Goal: Book appointment/travel/reservation

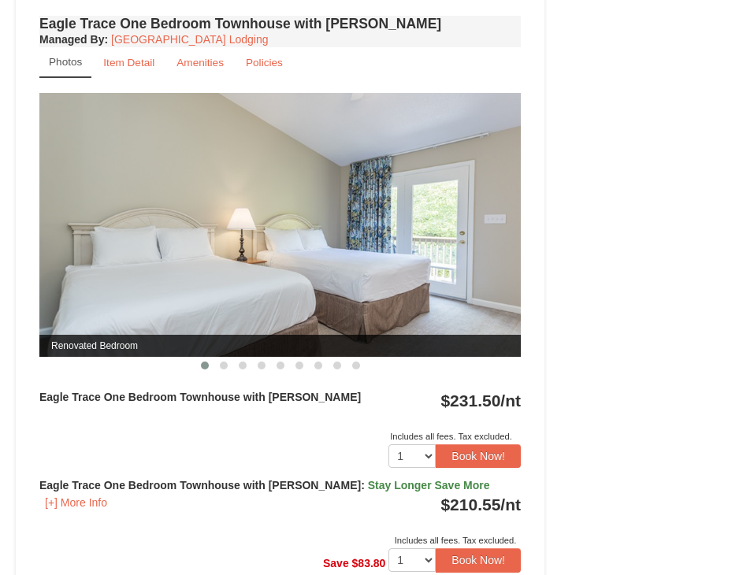
scroll to position [1418, 0]
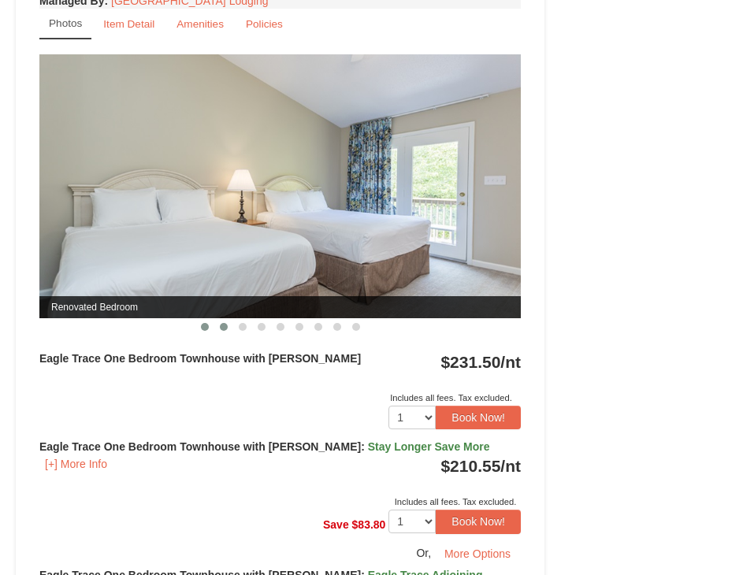
click at [219, 333] on button at bounding box center [223, 327] width 19 height 16
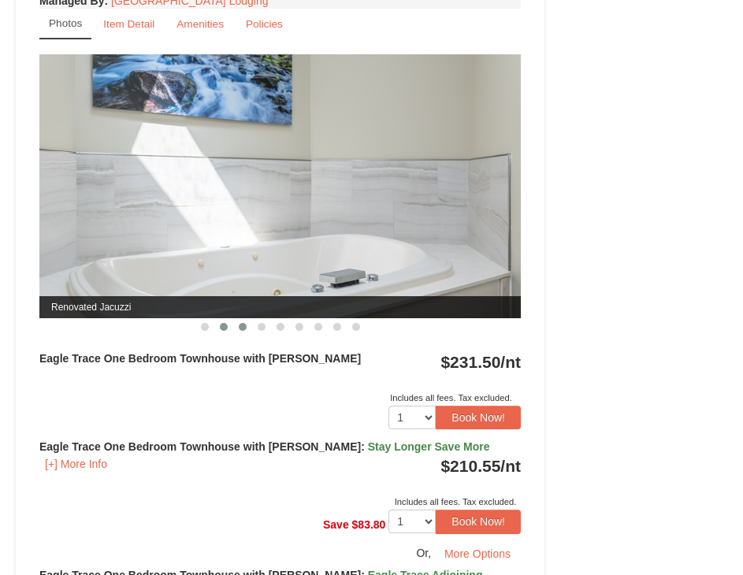
click at [240, 325] on span at bounding box center [243, 327] width 8 height 8
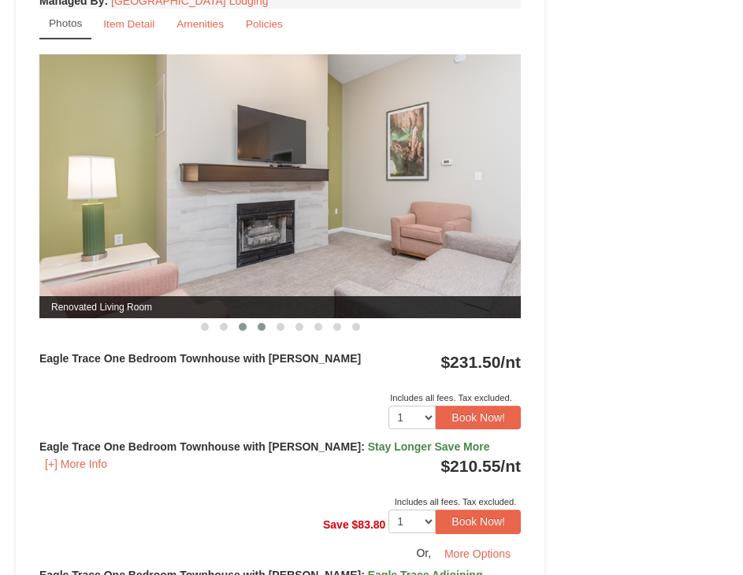
click at [261, 329] on span at bounding box center [262, 327] width 8 height 8
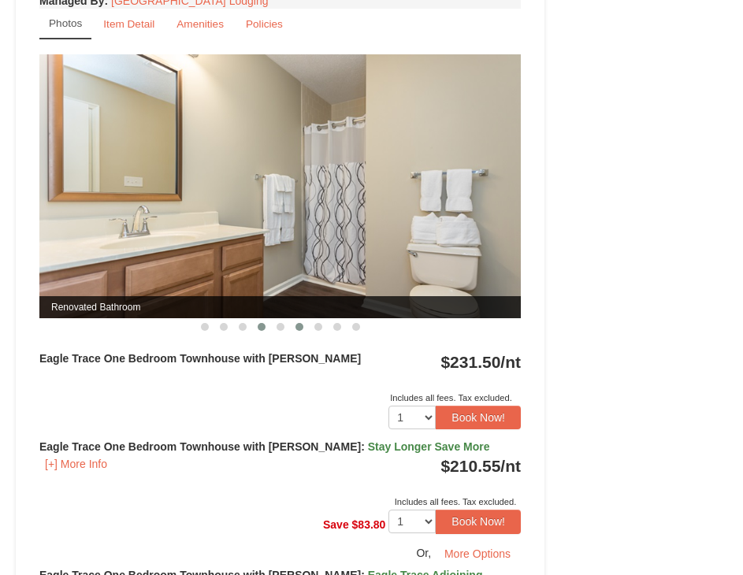
click at [296, 332] on button at bounding box center [299, 327] width 19 height 16
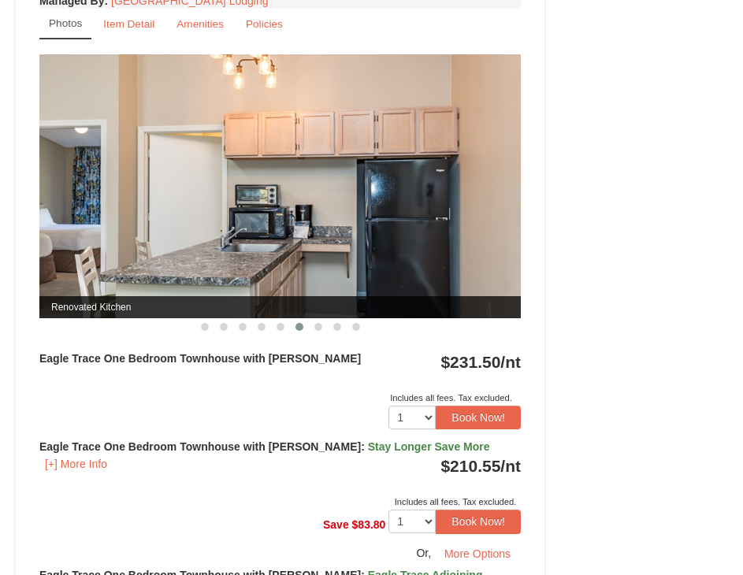
scroll to position [1497, 0]
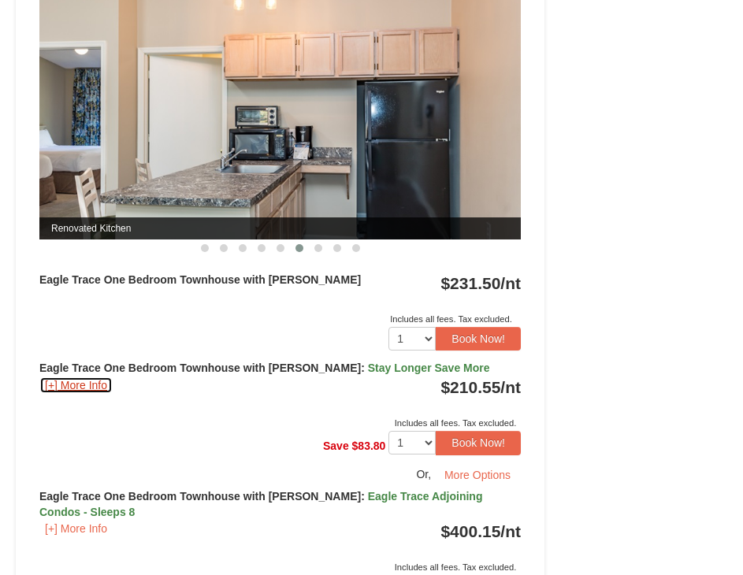
click at [79, 393] on button "[+] More Info" at bounding box center [75, 385] width 73 height 17
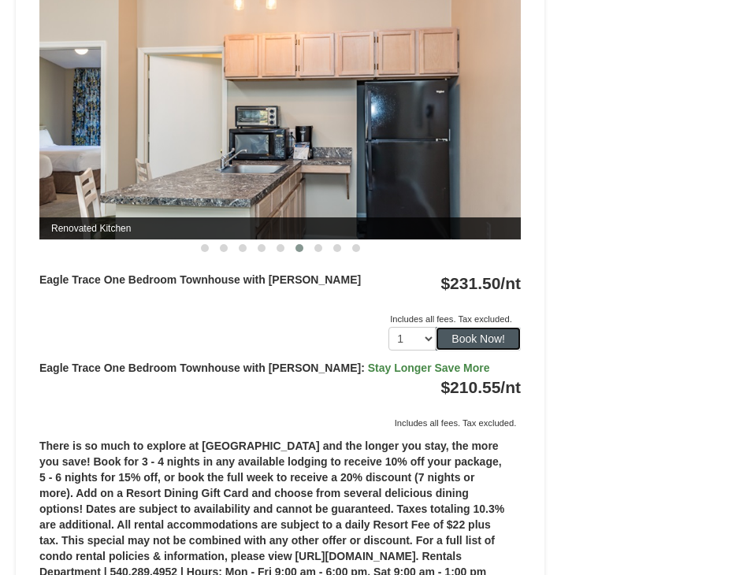
click at [503, 328] on button "Book Now!" at bounding box center [478, 339] width 85 height 24
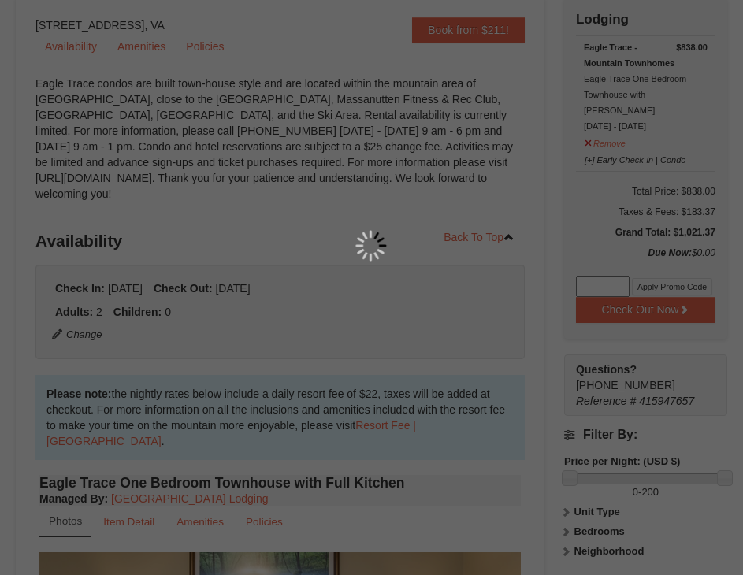
scroll to position [151, 0]
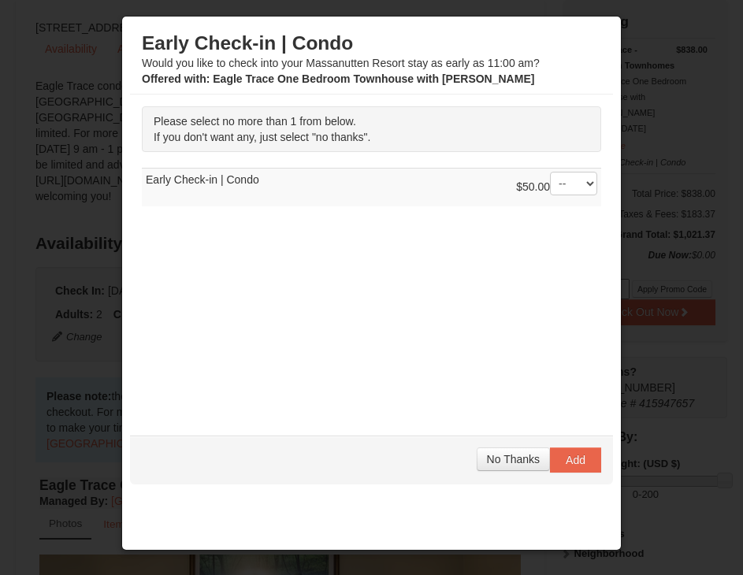
click at [659, 272] on div at bounding box center [371, 287] width 743 height 575
click at [493, 453] on span "No Thanks" at bounding box center [513, 459] width 53 height 13
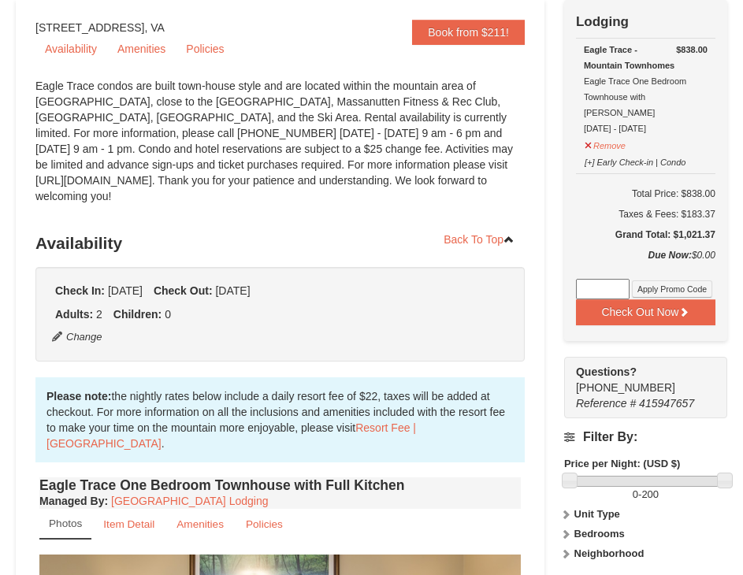
scroll to position [72, 0]
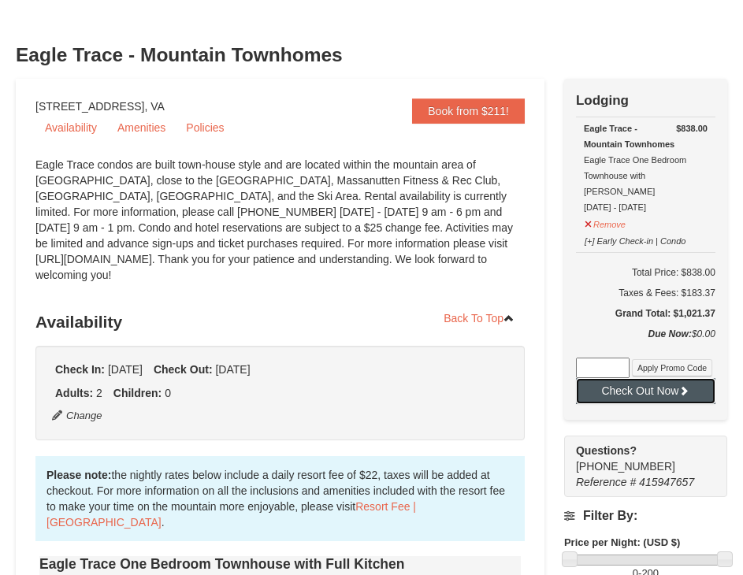
click at [683, 378] on button "Check Out Now" at bounding box center [645, 390] width 139 height 25
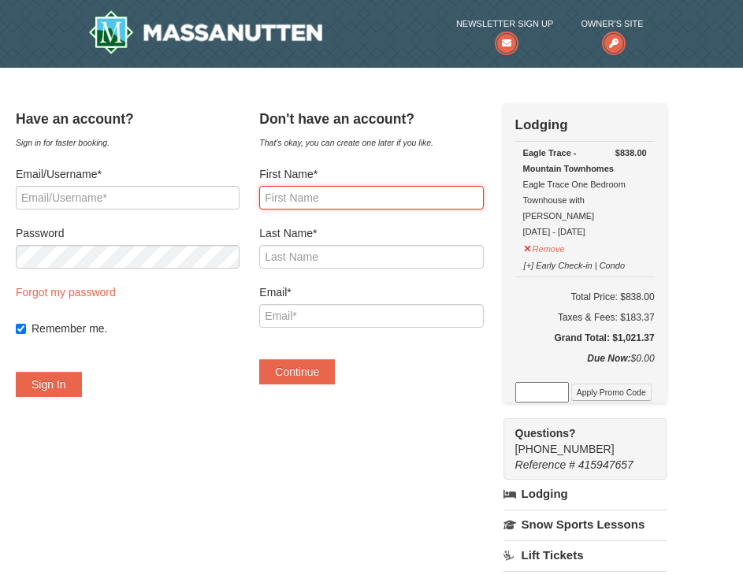
click at [402, 206] on input "First Name*" at bounding box center [371, 198] width 224 height 24
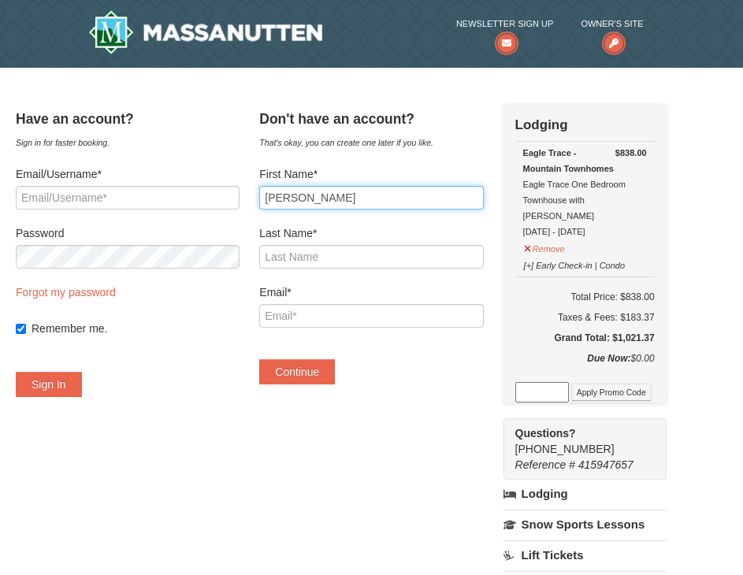
type input "[PERSON_NAME]"
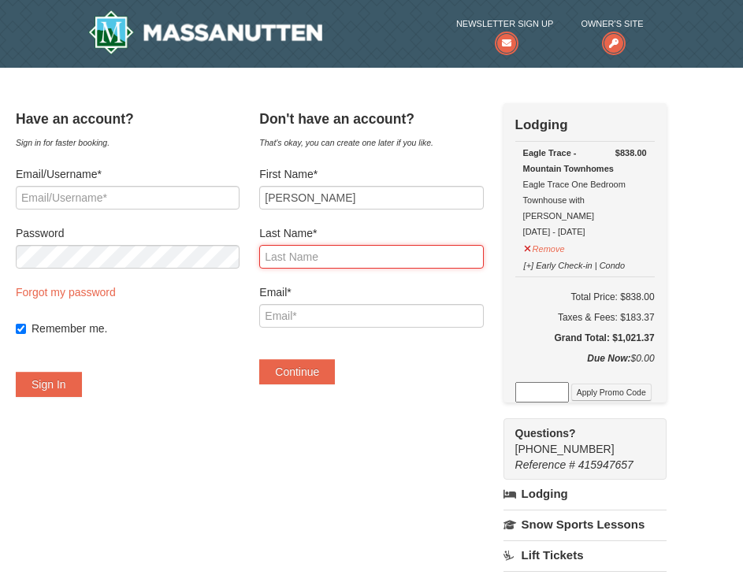
click at [333, 259] on input "Last Name*" at bounding box center [371, 257] width 224 height 24
type input "[PERSON_NAME]"
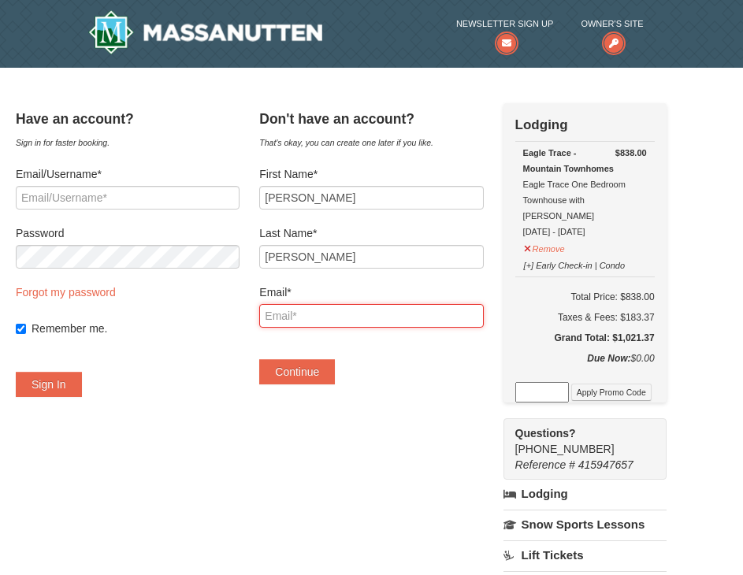
click at [335, 318] on input "Email*" at bounding box center [371, 316] width 224 height 24
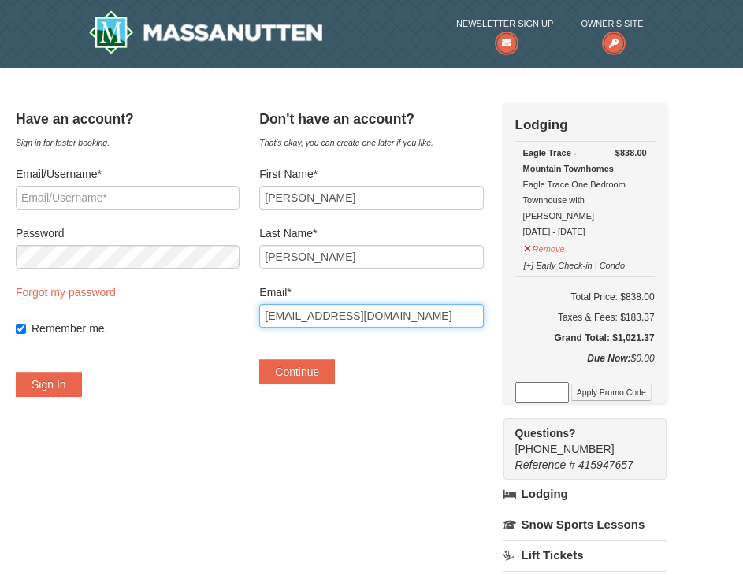
type input "[EMAIL_ADDRESS][DOMAIN_NAME]"
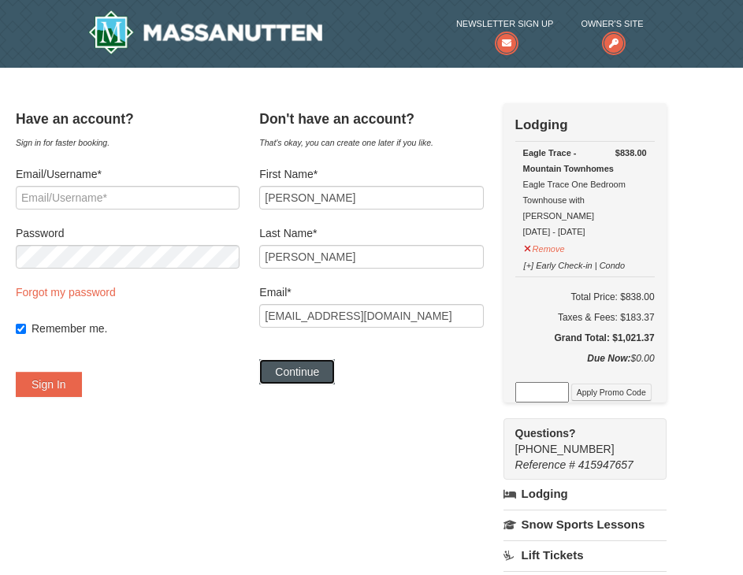
click at [327, 374] on button "Continue" at bounding box center [297, 371] width 76 height 25
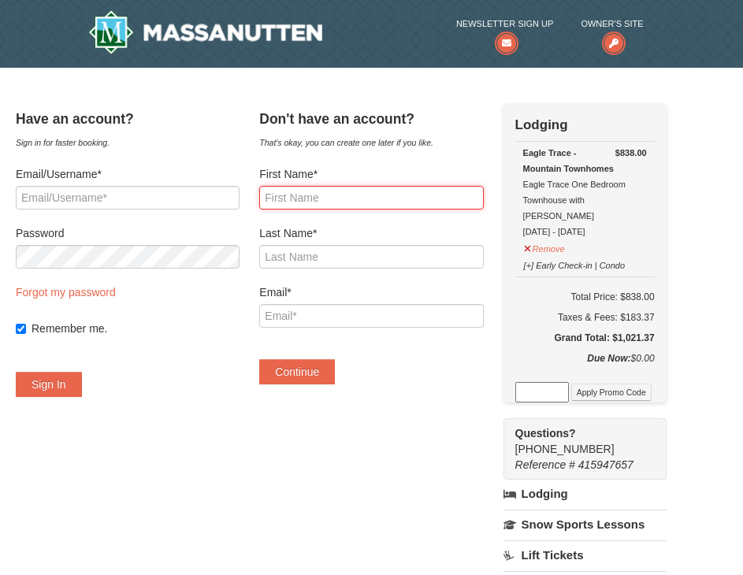
click at [318, 191] on input "First Name*" at bounding box center [371, 198] width 224 height 24
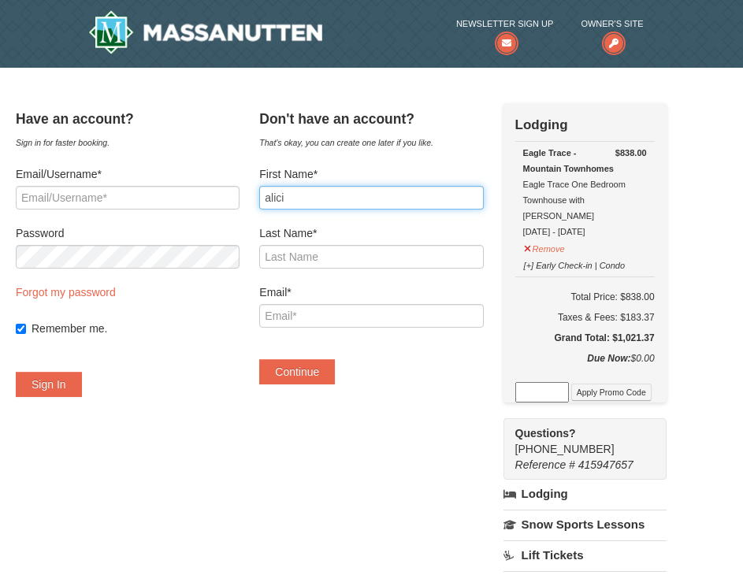
type input "alici"
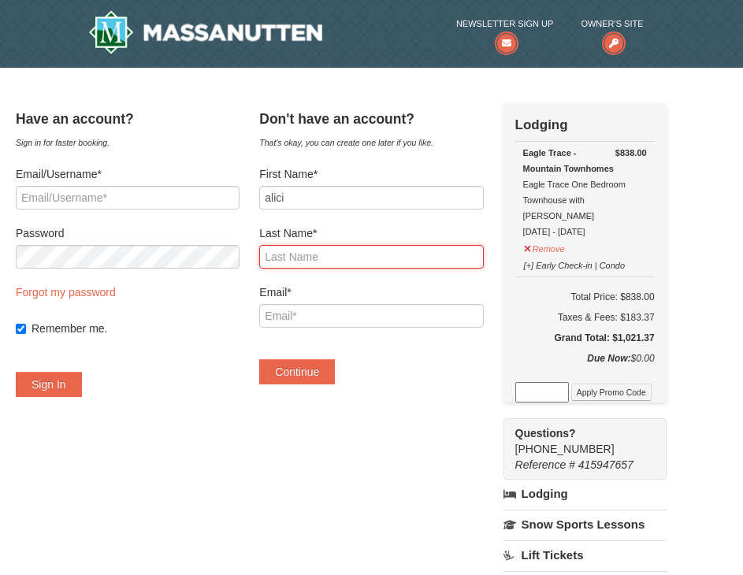
click at [348, 253] on input "Last Name*" at bounding box center [371, 257] width 224 height 24
type input "a"
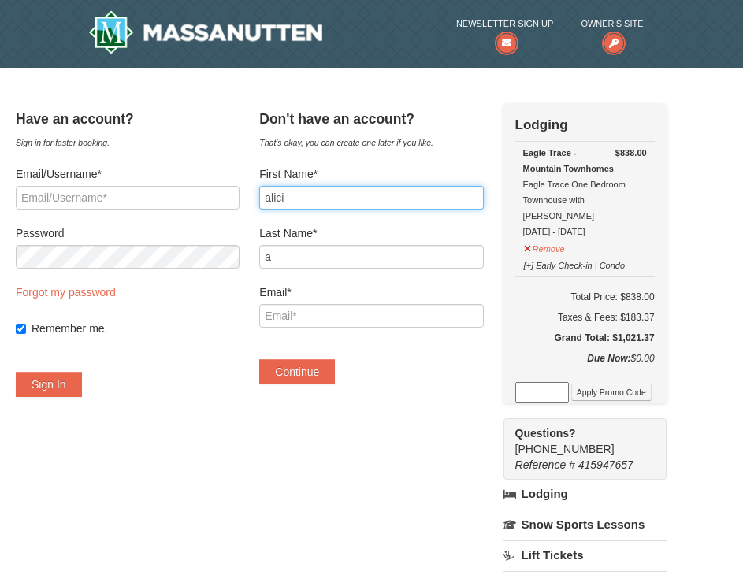
click at [362, 196] on input "alici" at bounding box center [371, 198] width 224 height 24
type input "[PERSON_NAME]"
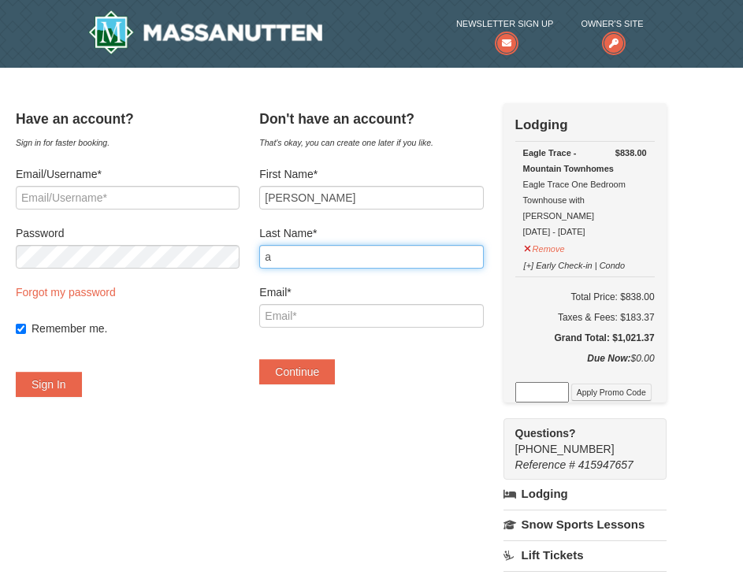
click at [362, 262] on input "a" at bounding box center [371, 257] width 224 height 24
type input "hewitt"
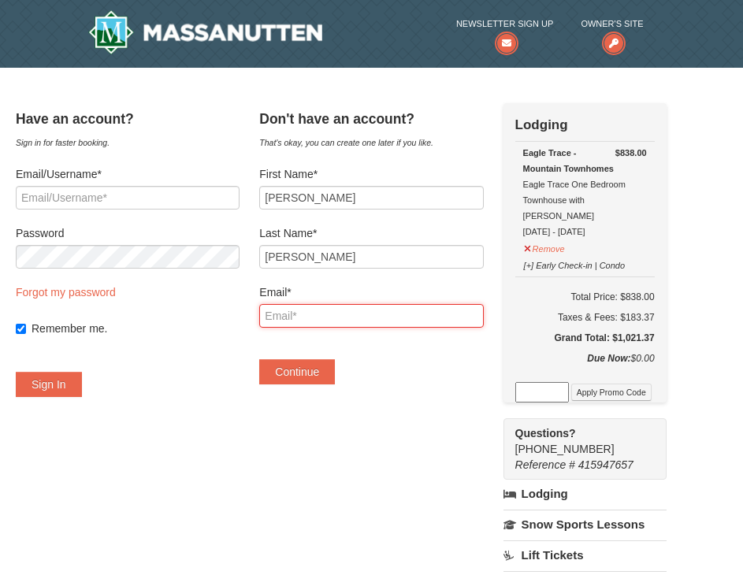
click at [318, 314] on input "Email*" at bounding box center [371, 316] width 224 height 24
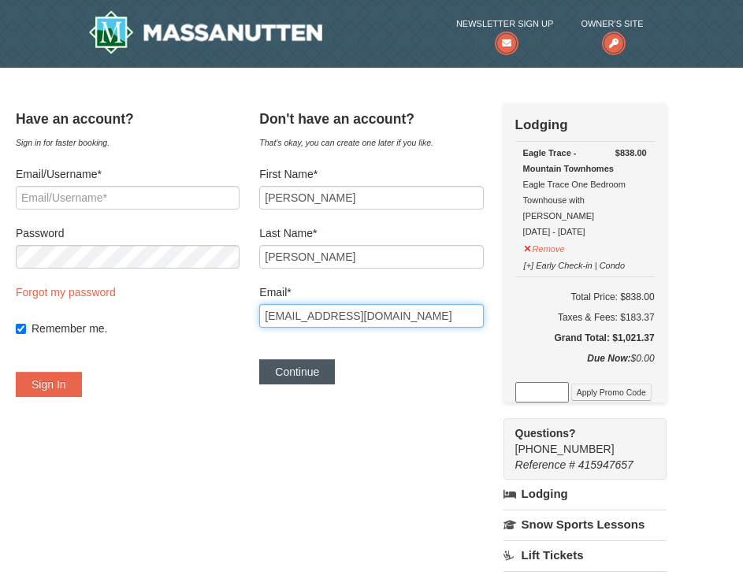
type input "[EMAIL_ADDRESS][DOMAIN_NAME]"
click at [335, 361] on button "Continue" at bounding box center [297, 371] width 76 height 25
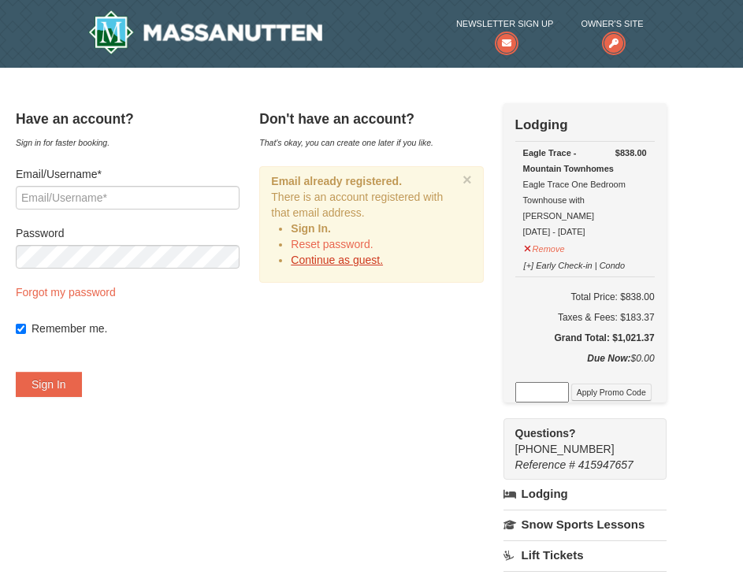
click at [380, 263] on link "Continue as guest." at bounding box center [337, 260] width 92 height 13
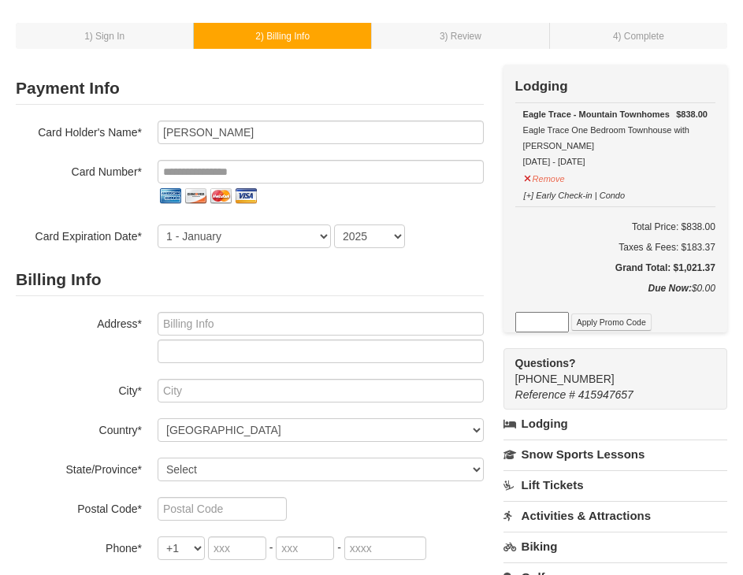
scroll to position [79, 0]
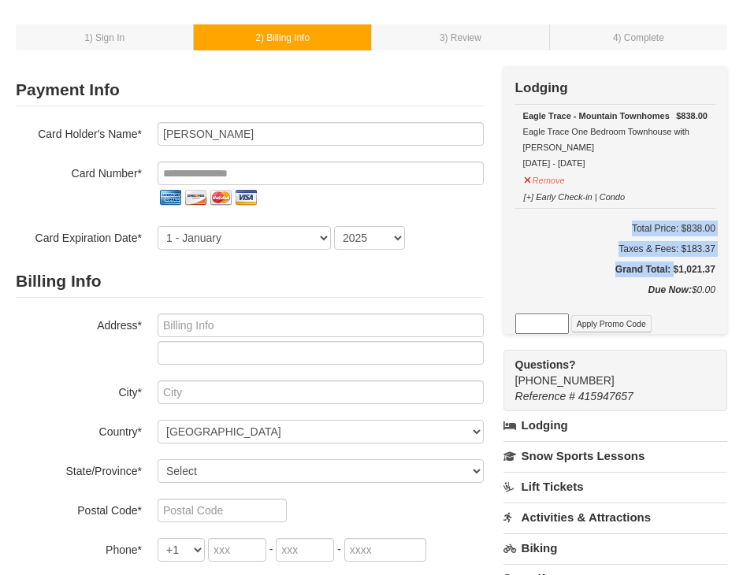
drag, startPoint x: 721, startPoint y: 266, endPoint x: 597, endPoint y: 271, distance: 124.6
click at [597, 271] on div "Check Out Now Lodging $838.00 Eagle Trace - Mountain Townhomes Eagle Trace One …" at bounding box center [616, 200] width 224 height 268
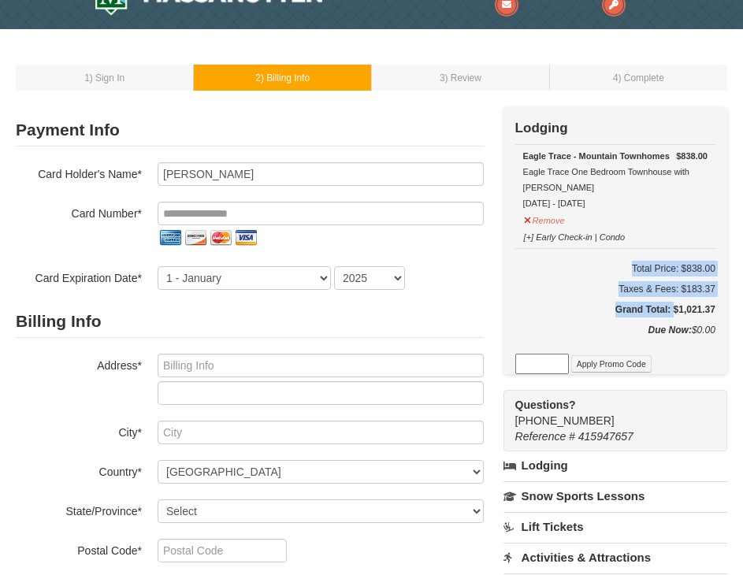
scroll to position [0, 0]
